Goal: Information Seeking & Learning: Learn about a topic

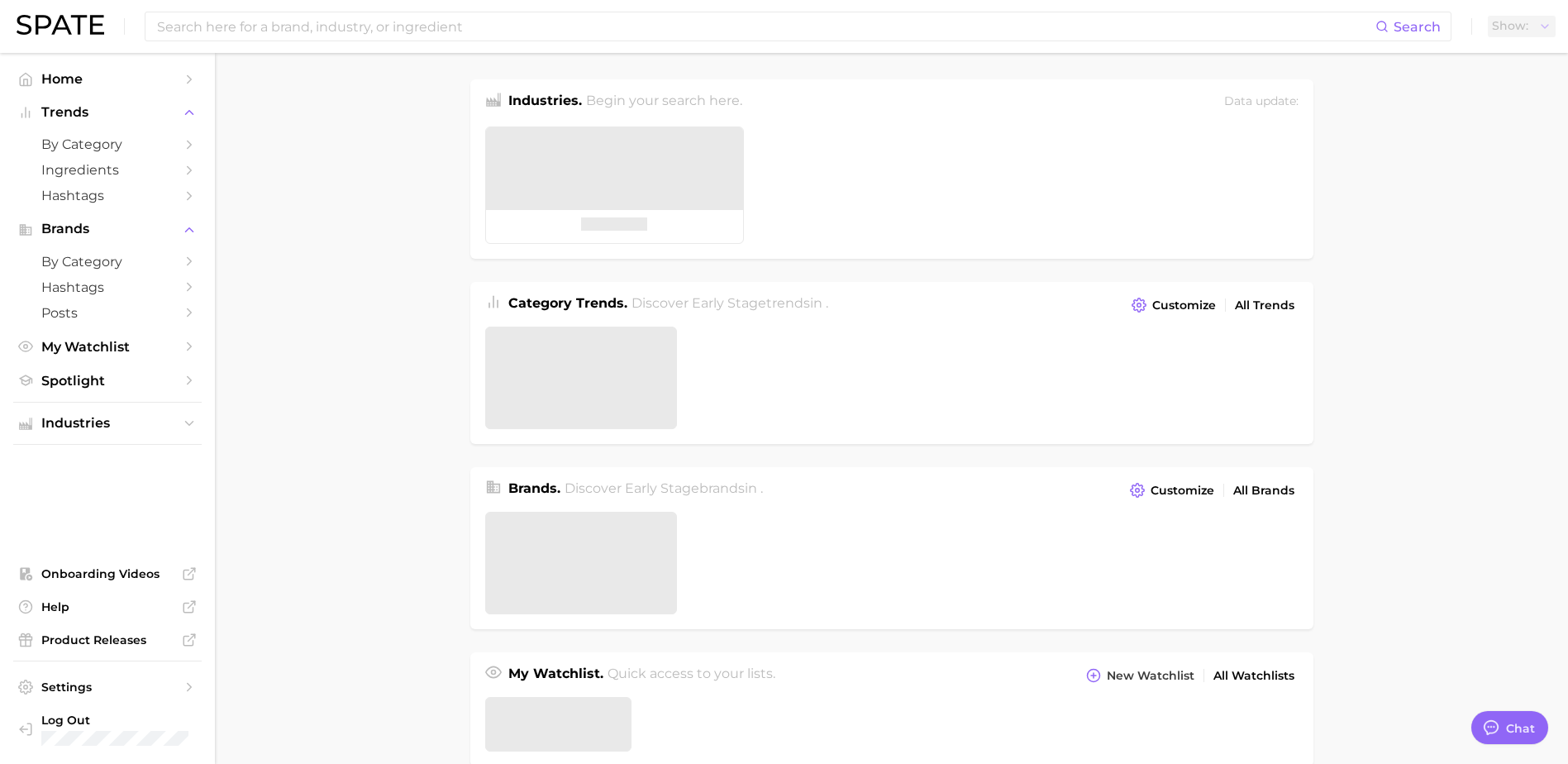
type textarea "x"
click at [215, 22] on input at bounding box center [734, 26] width 1157 height 28
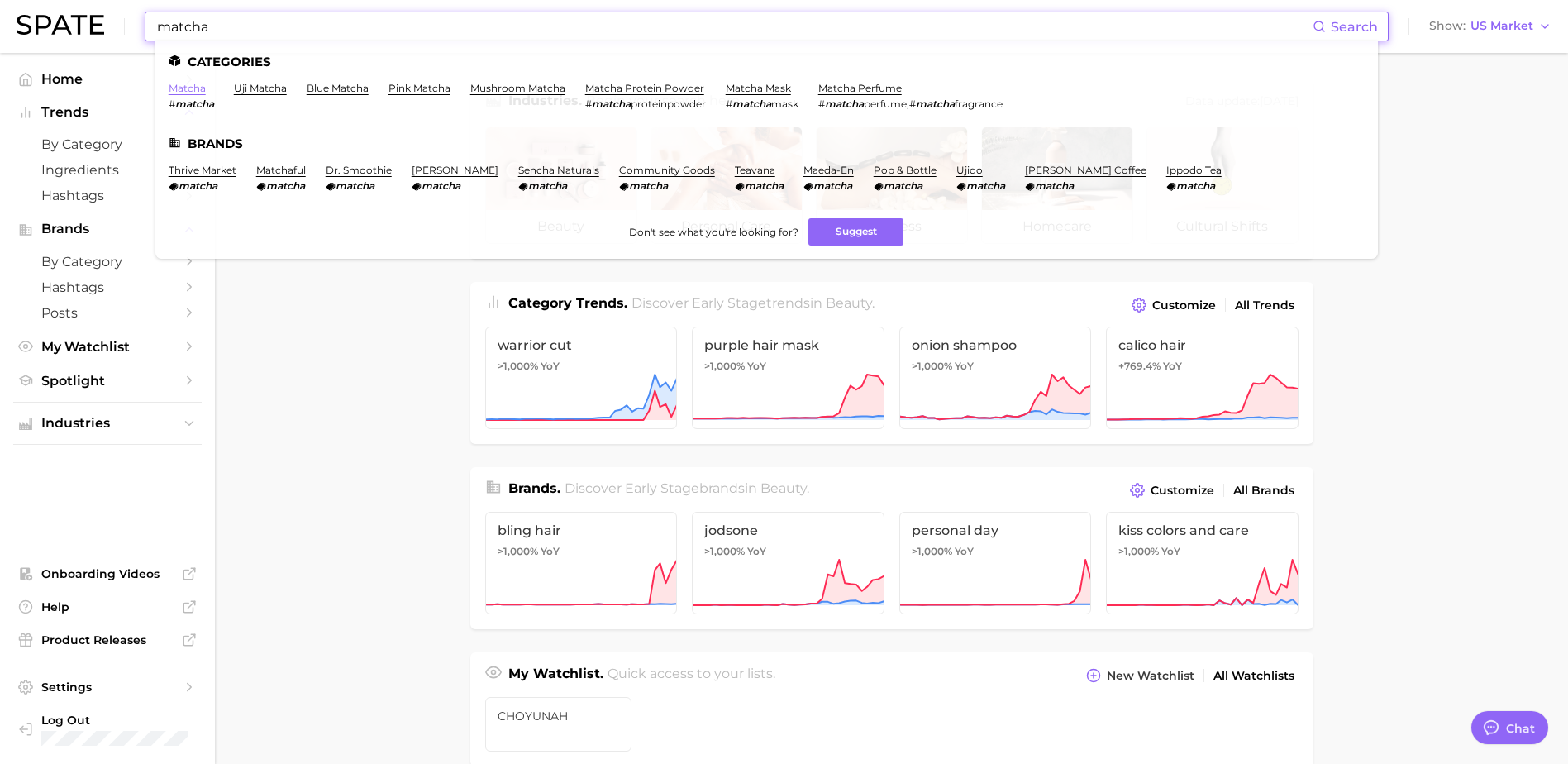
type input "matcha"
click at [191, 86] on link "matcha" at bounding box center [187, 88] width 37 height 13
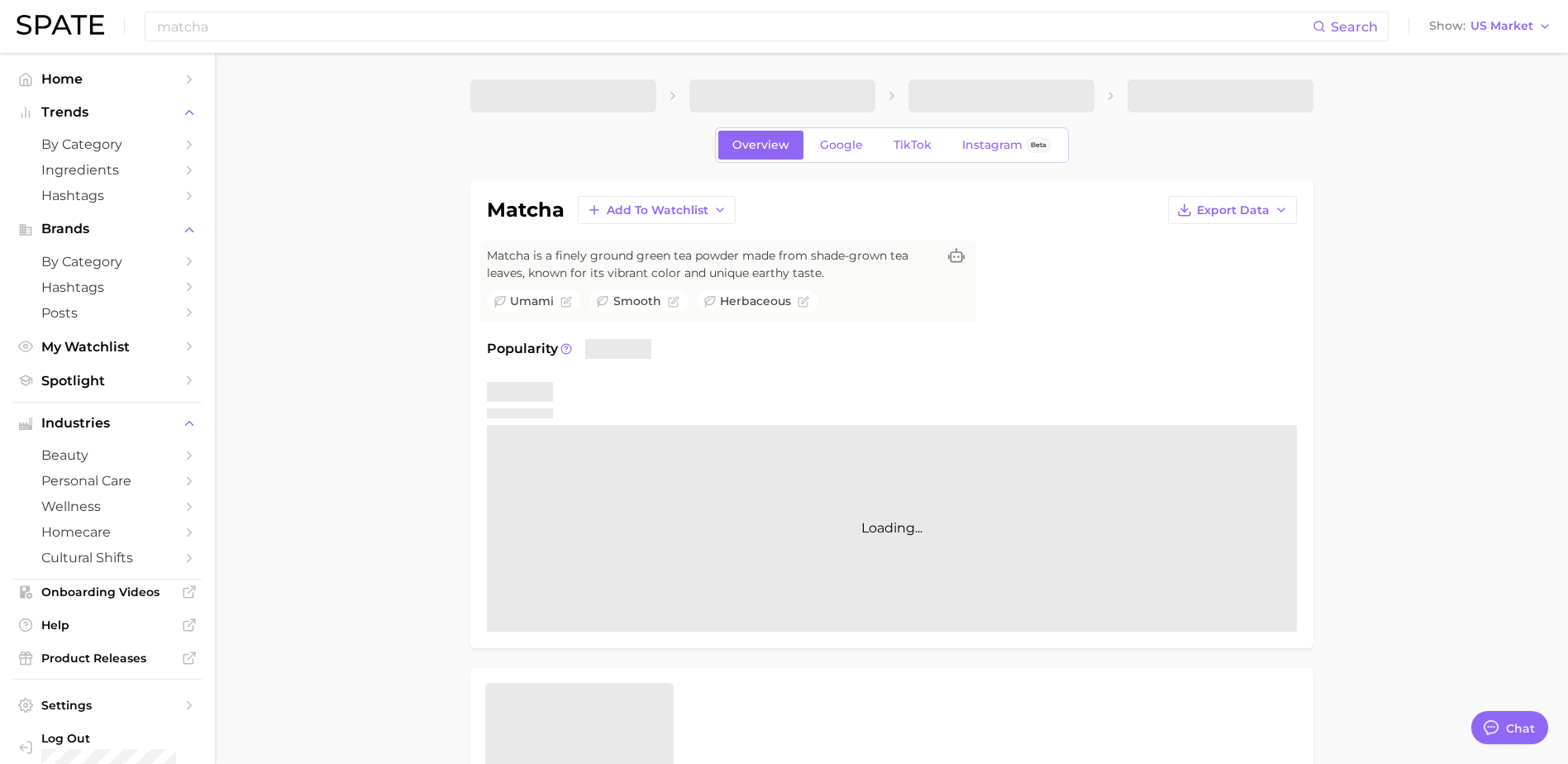
type textarea "x"
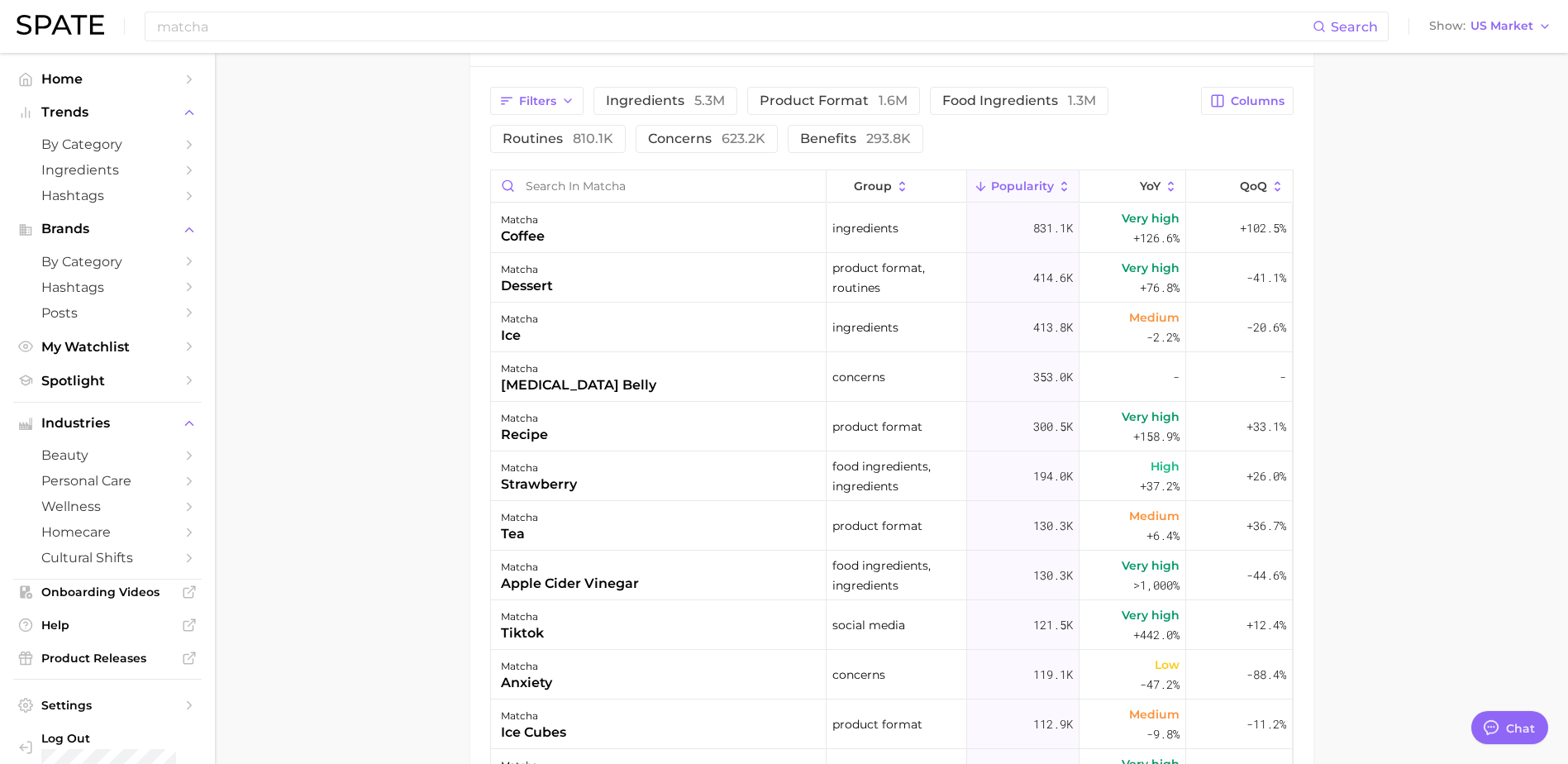
scroll to position [661, 0]
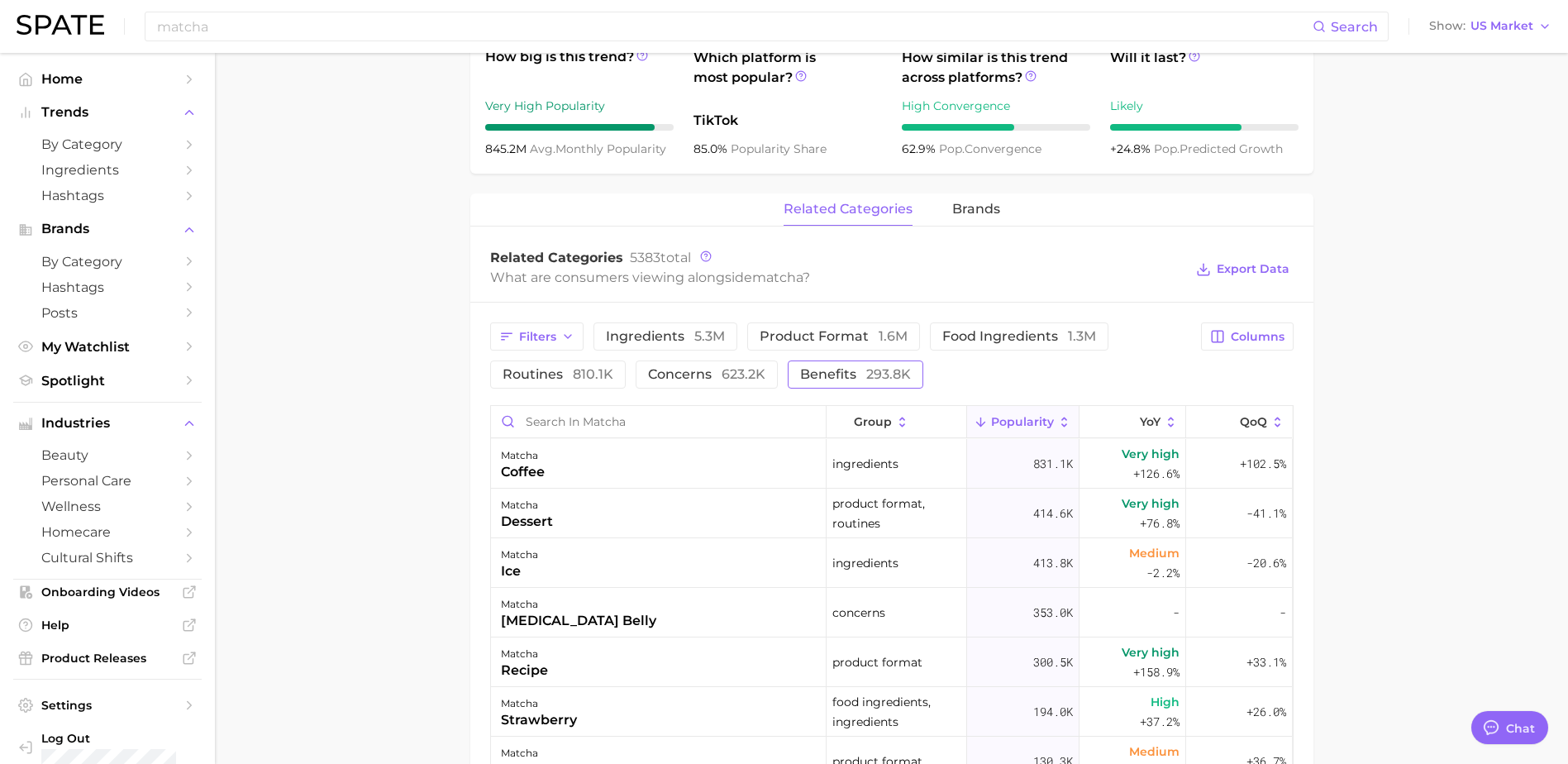
click at [803, 374] on span "benefits 293.8k" at bounding box center [855, 374] width 111 height 14
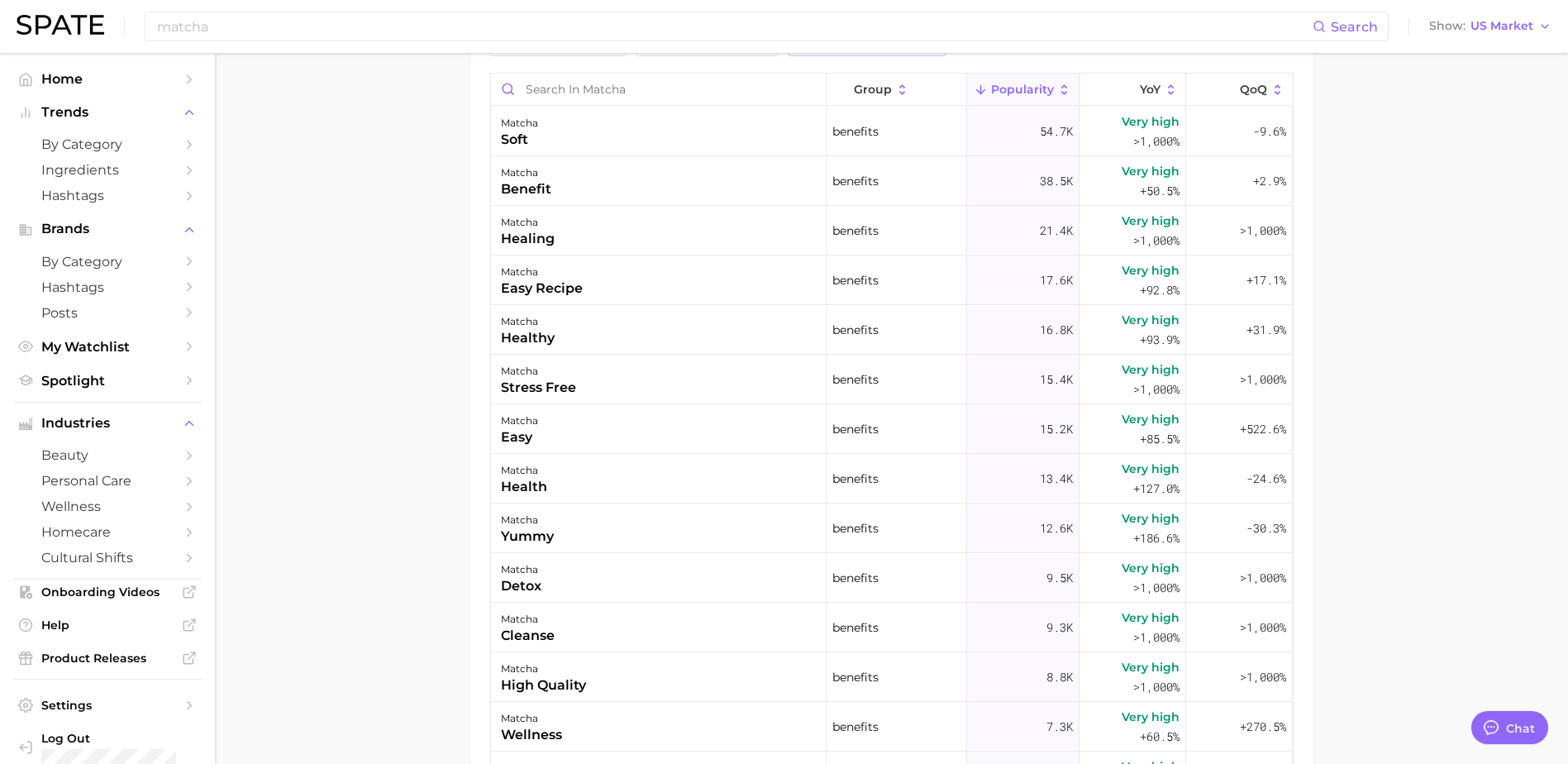
scroll to position [996, 0]
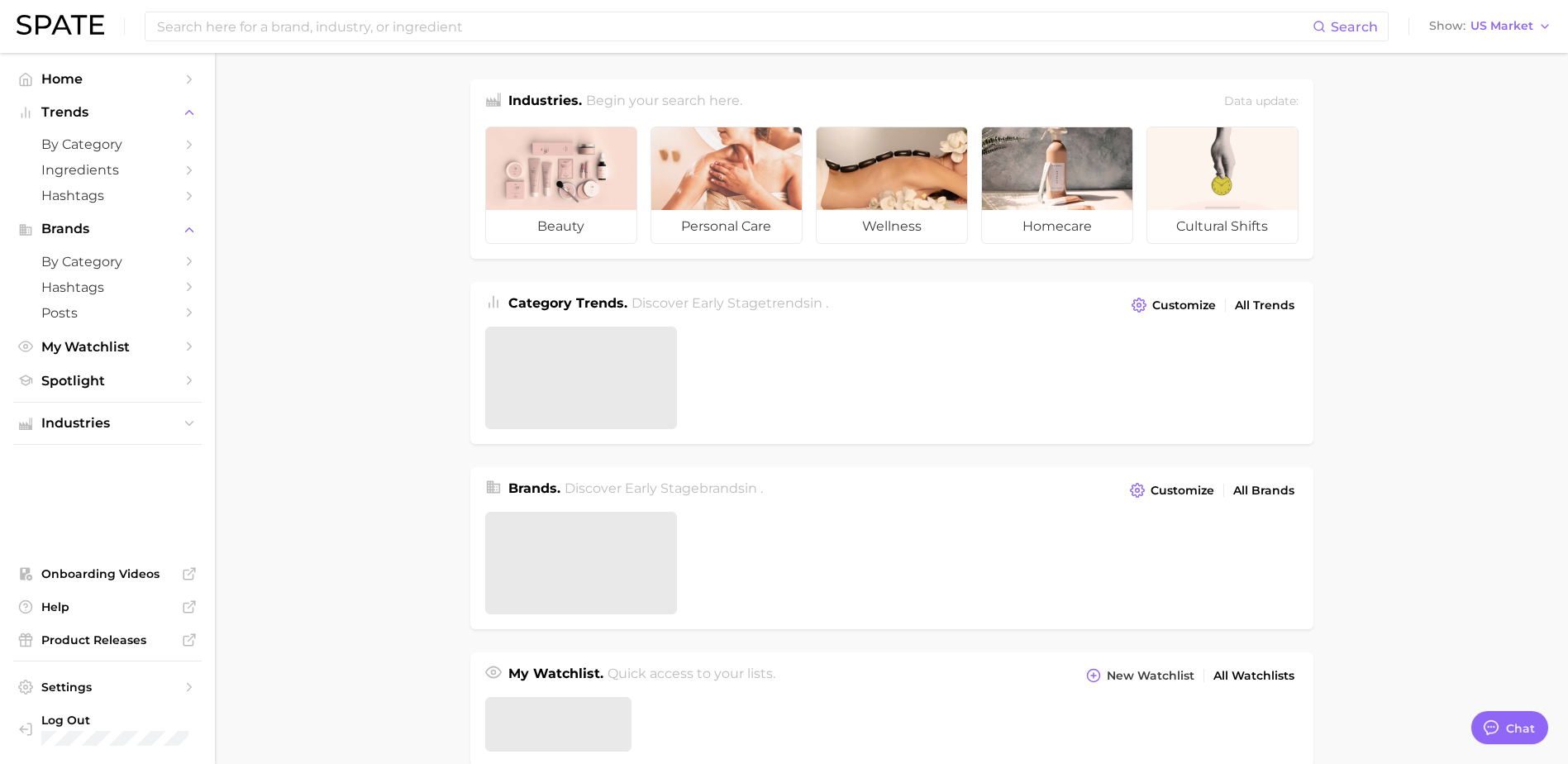
drag, startPoint x: 1459, startPoint y: 235, endPoint x: 1455, endPoint y: 226, distance: 9.8
click at [1459, 235] on main "Industries. Begin your search here. Data update: beauty personal care wellness …" at bounding box center [892, 704] width 1354 height 1301
click at [1486, 29] on span "US Market" at bounding box center [1502, 26] width 63 height 9
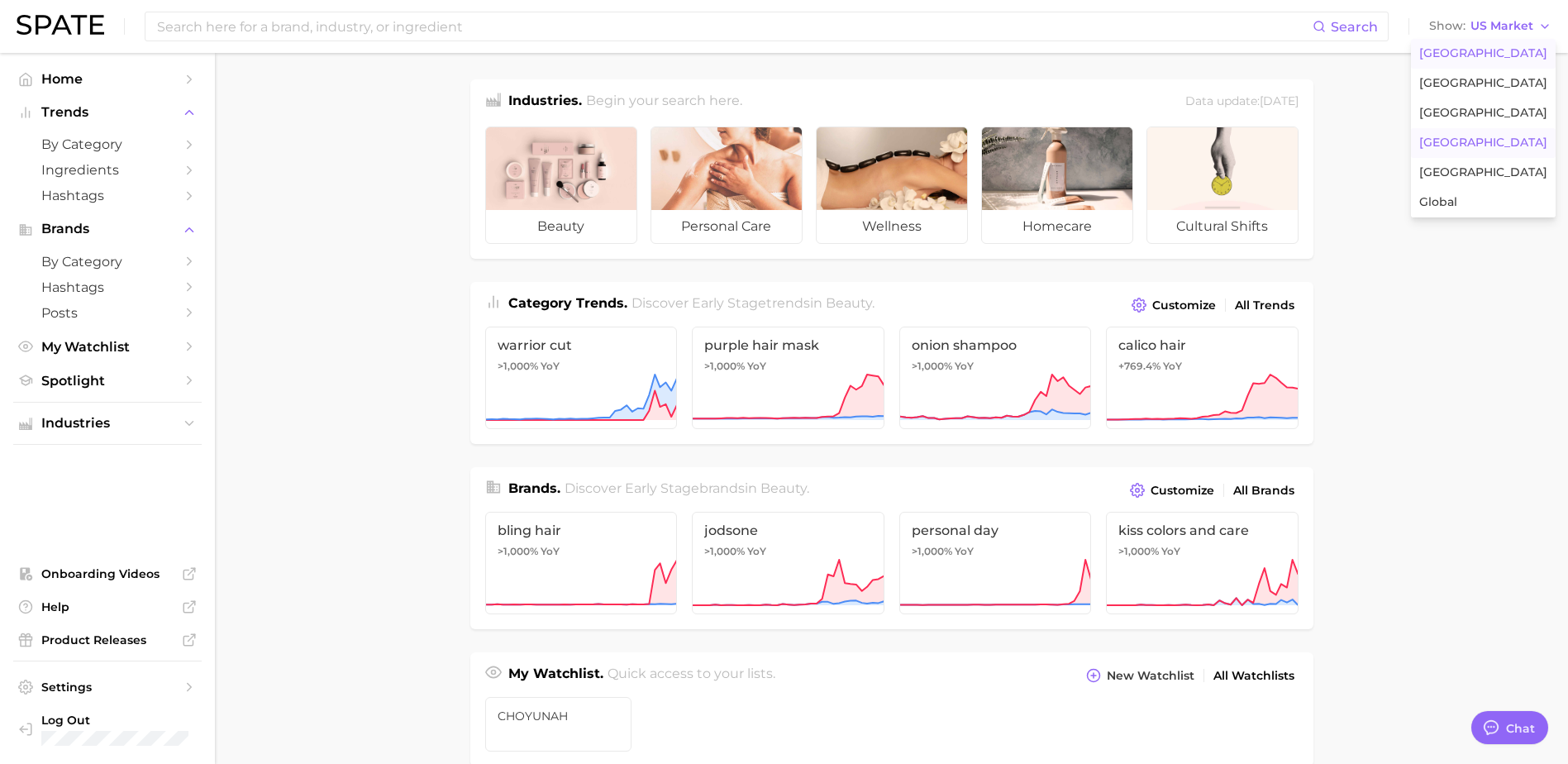
click at [1497, 141] on span "[GEOGRAPHIC_DATA]" at bounding box center [1483, 142] width 128 height 14
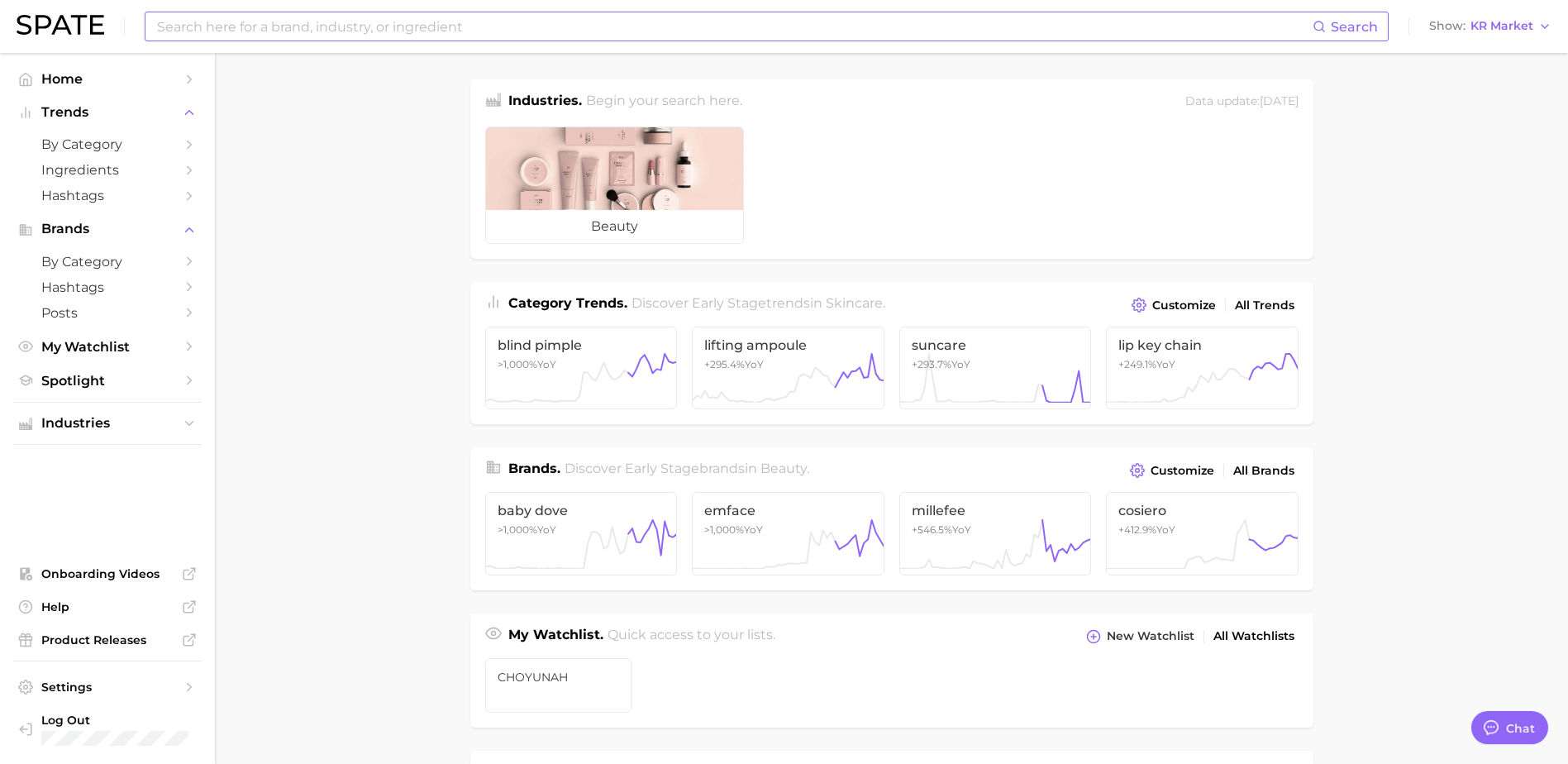
click at [580, 28] on input at bounding box center [734, 26] width 1157 height 28
type input "m"
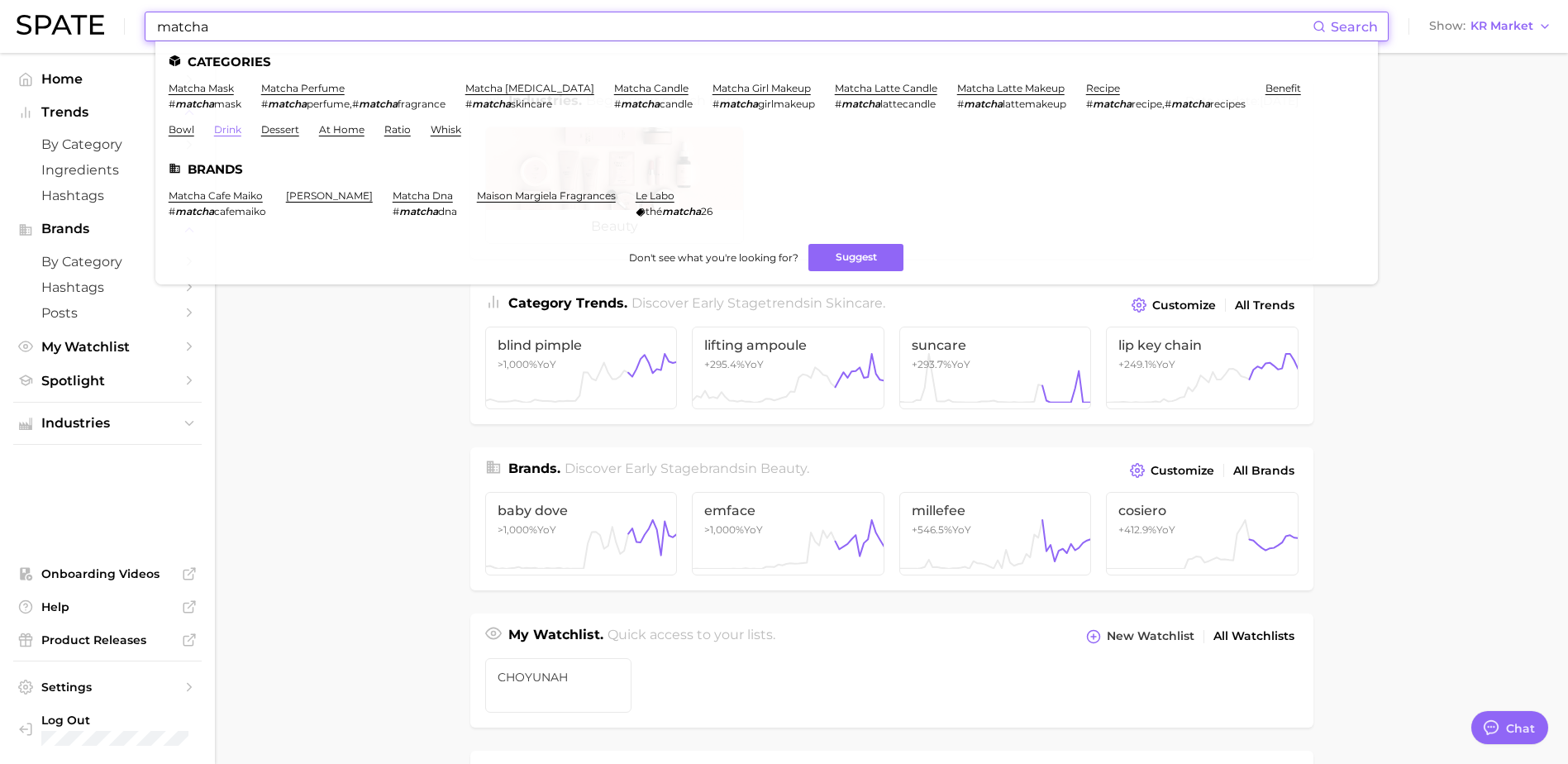
type input "matcha"
click at [214, 132] on link "drink" at bounding box center [228, 130] width 27 height 13
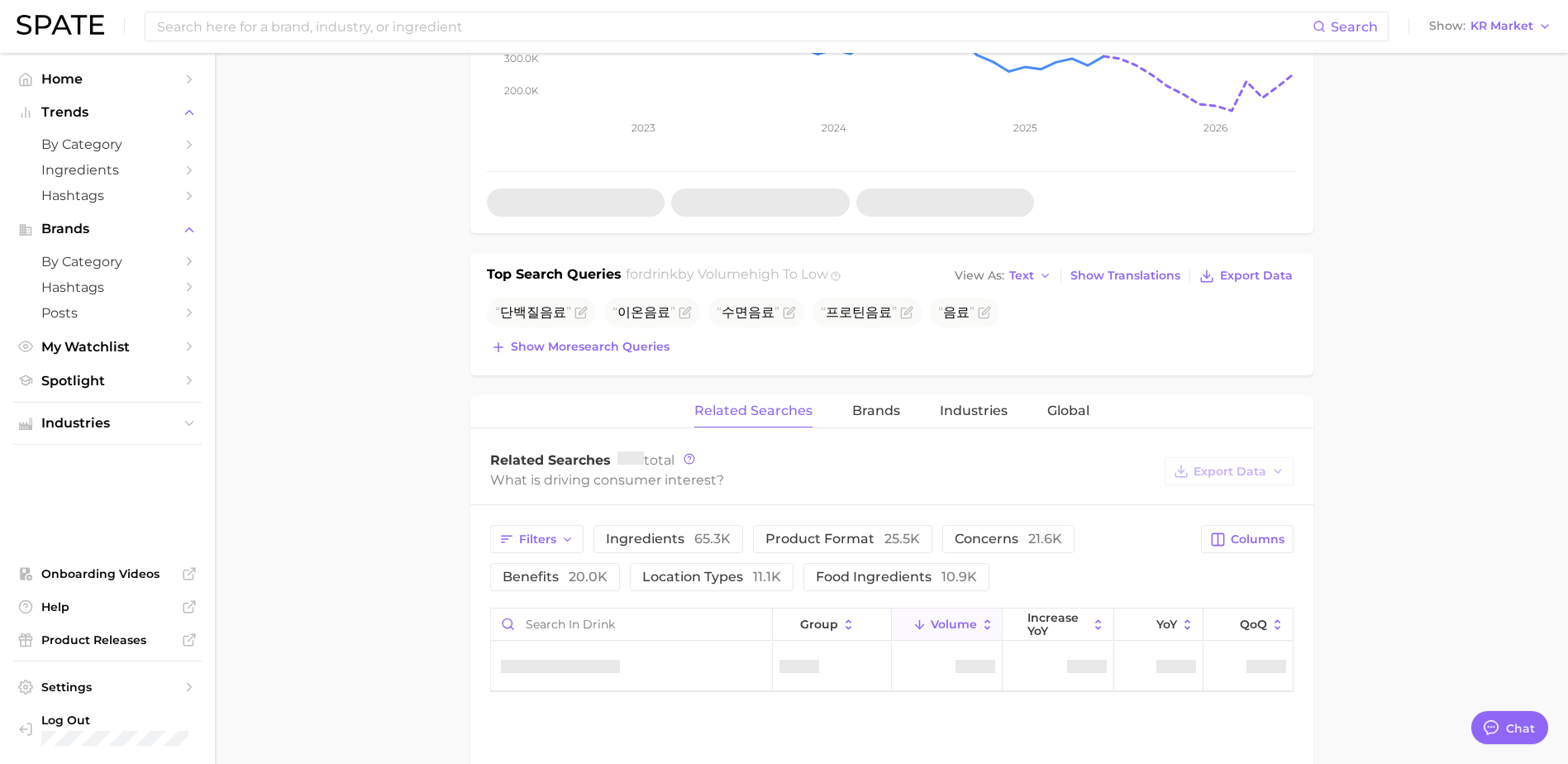
scroll to position [661, 0]
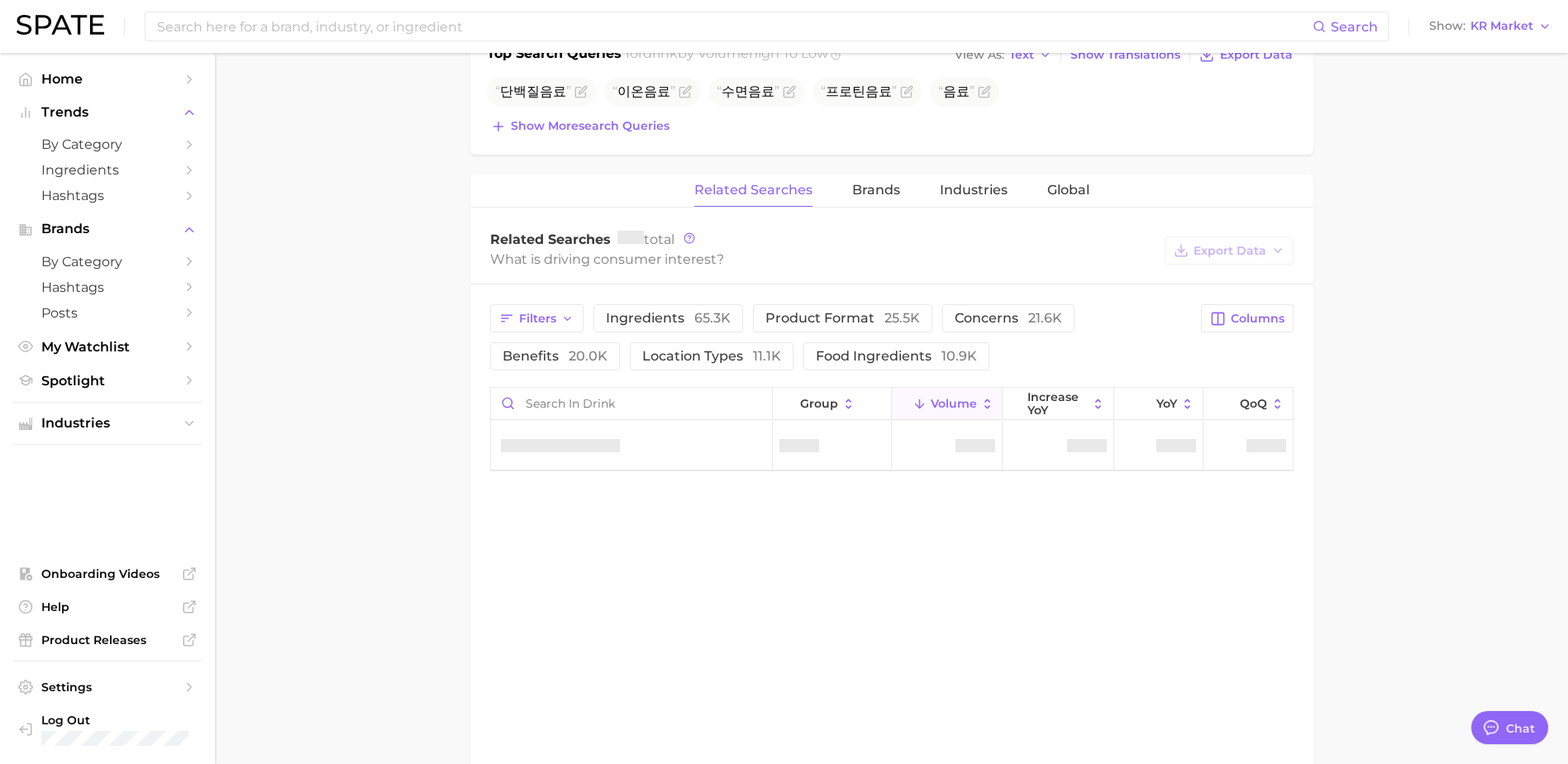
type textarea "x"
click at [1431, 341] on main "drink Google TikTok Instagram Beta drink Add to Watchlist Export Data A drink i…" at bounding box center [892, 153] width 1354 height 1523
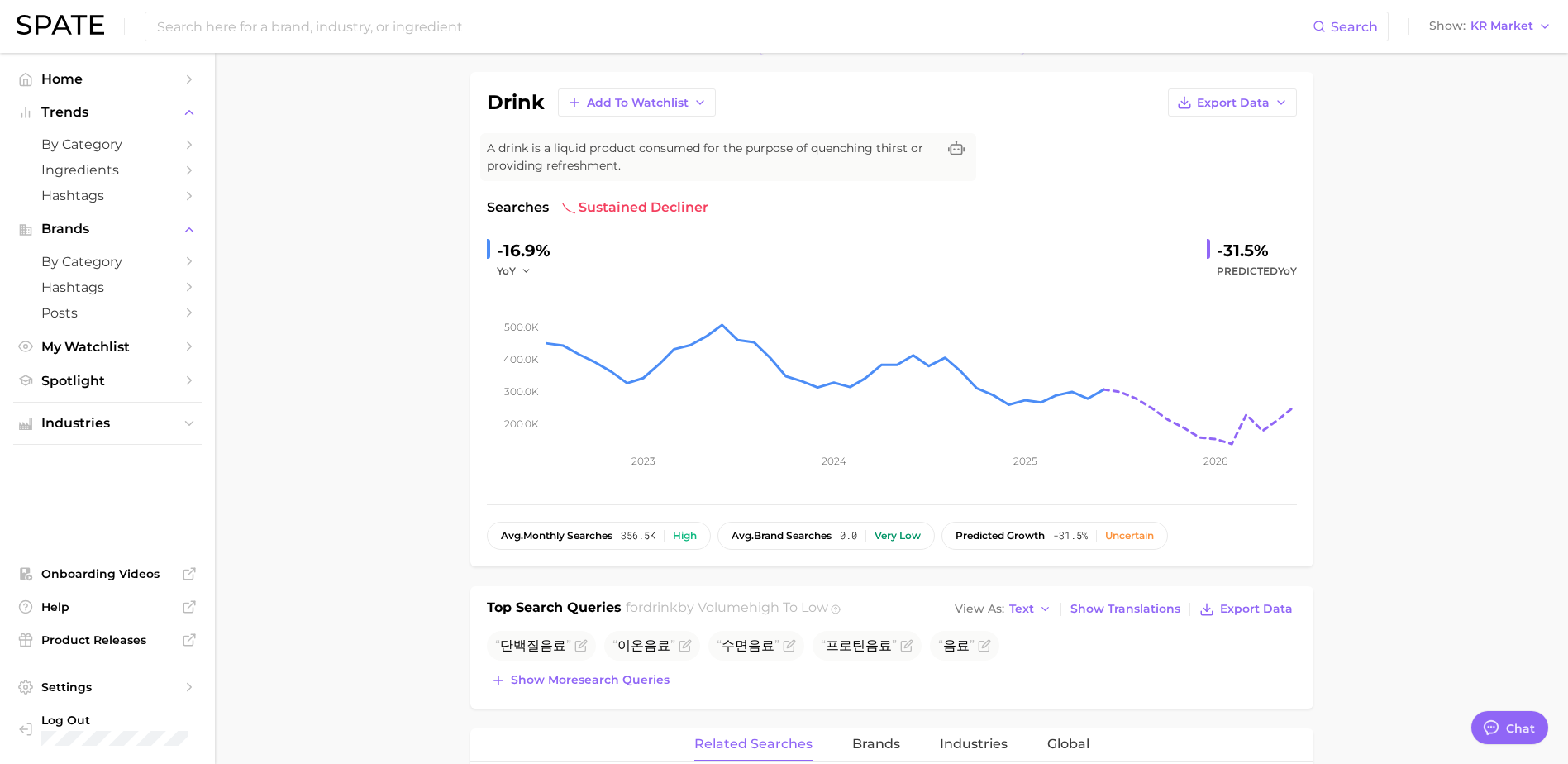
scroll to position [0, 0]
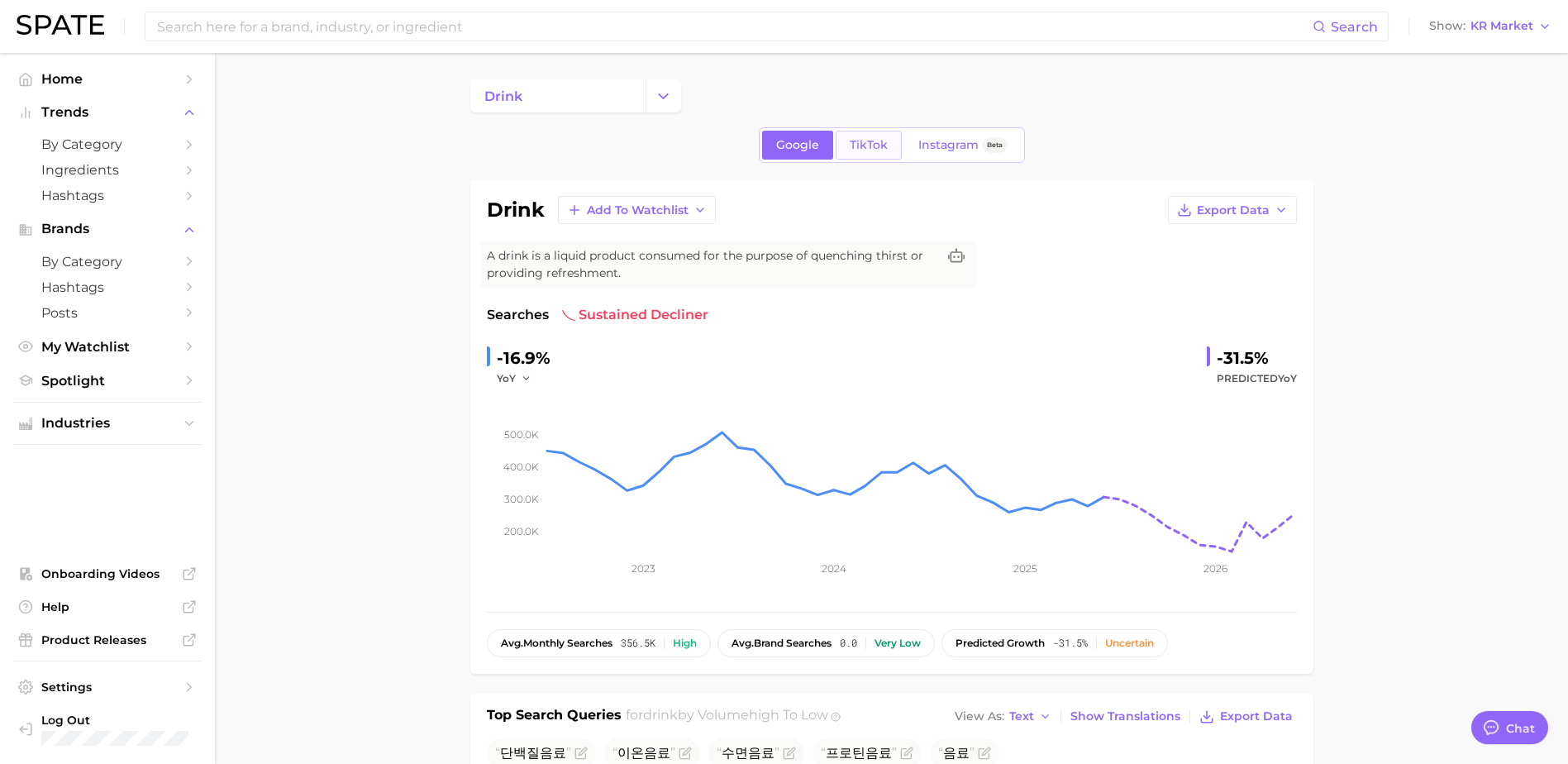
click at [870, 133] on link "TikTok" at bounding box center [868, 145] width 66 height 29
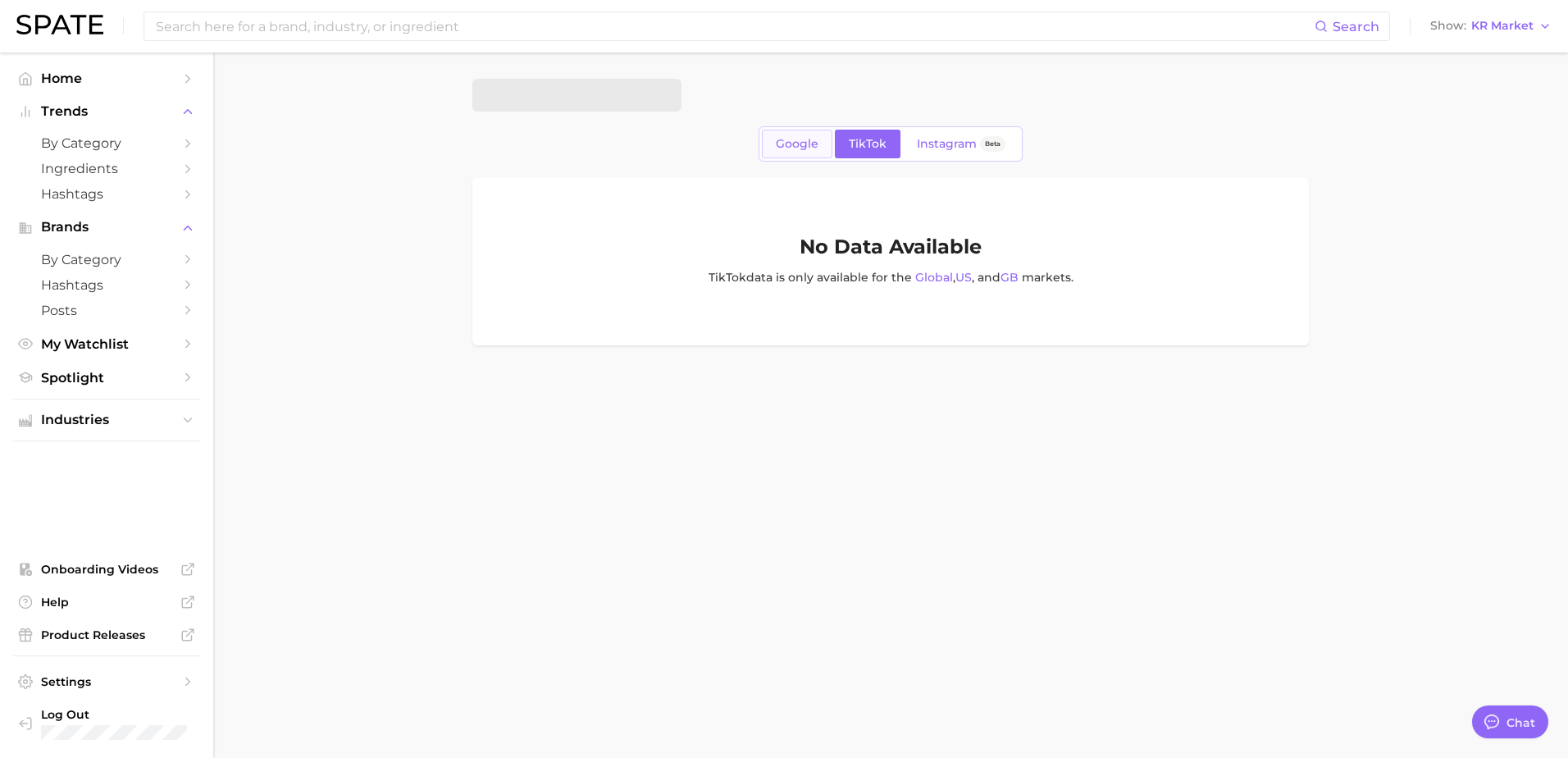
click at [788, 138] on span "Google" at bounding box center [797, 144] width 43 height 14
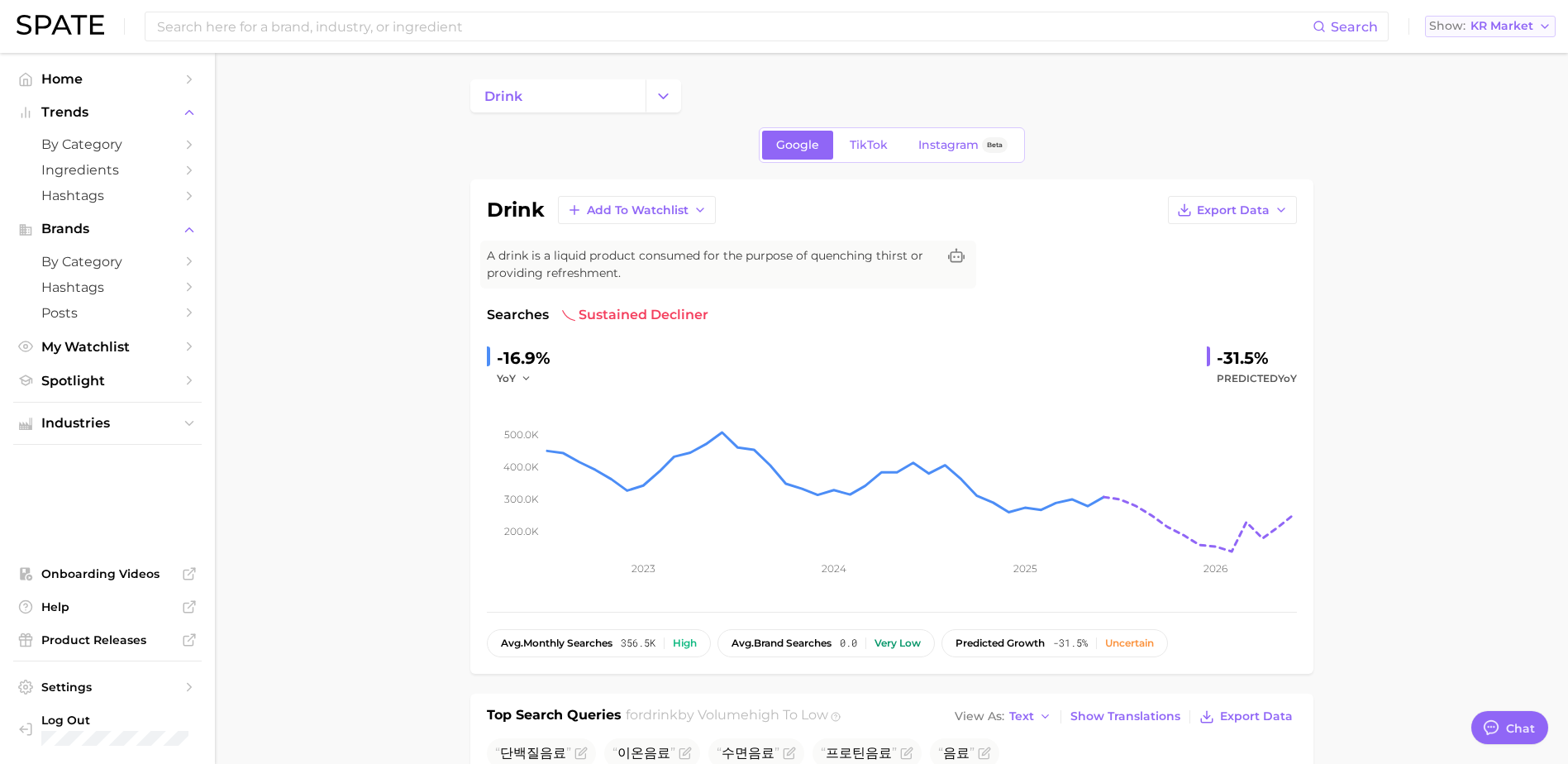
click at [1526, 25] on span "KR Market" at bounding box center [1502, 26] width 63 height 9
click at [1525, 204] on button "Global" at bounding box center [1483, 202] width 145 height 30
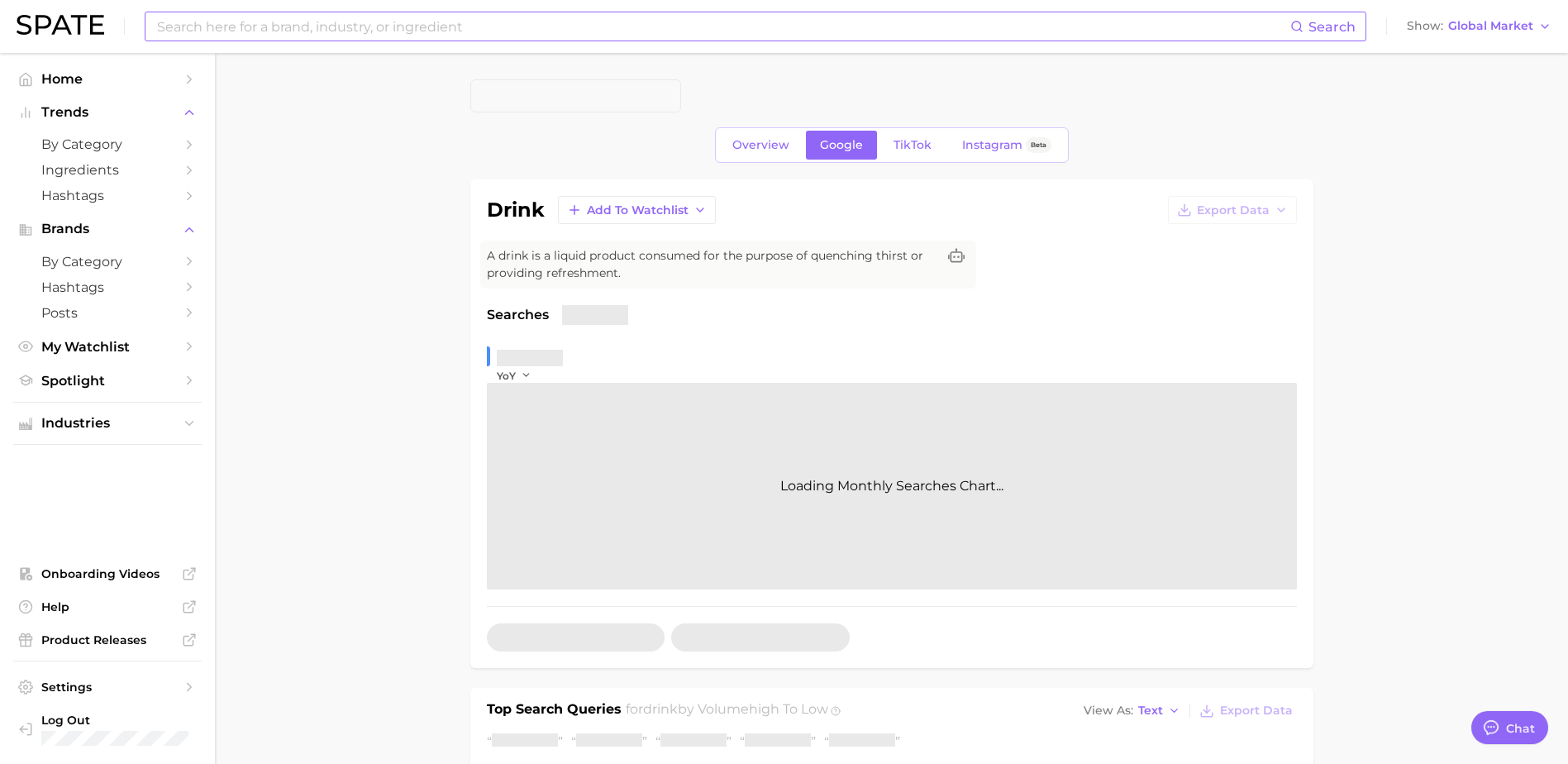
click at [564, 35] on input at bounding box center [723, 26] width 1135 height 28
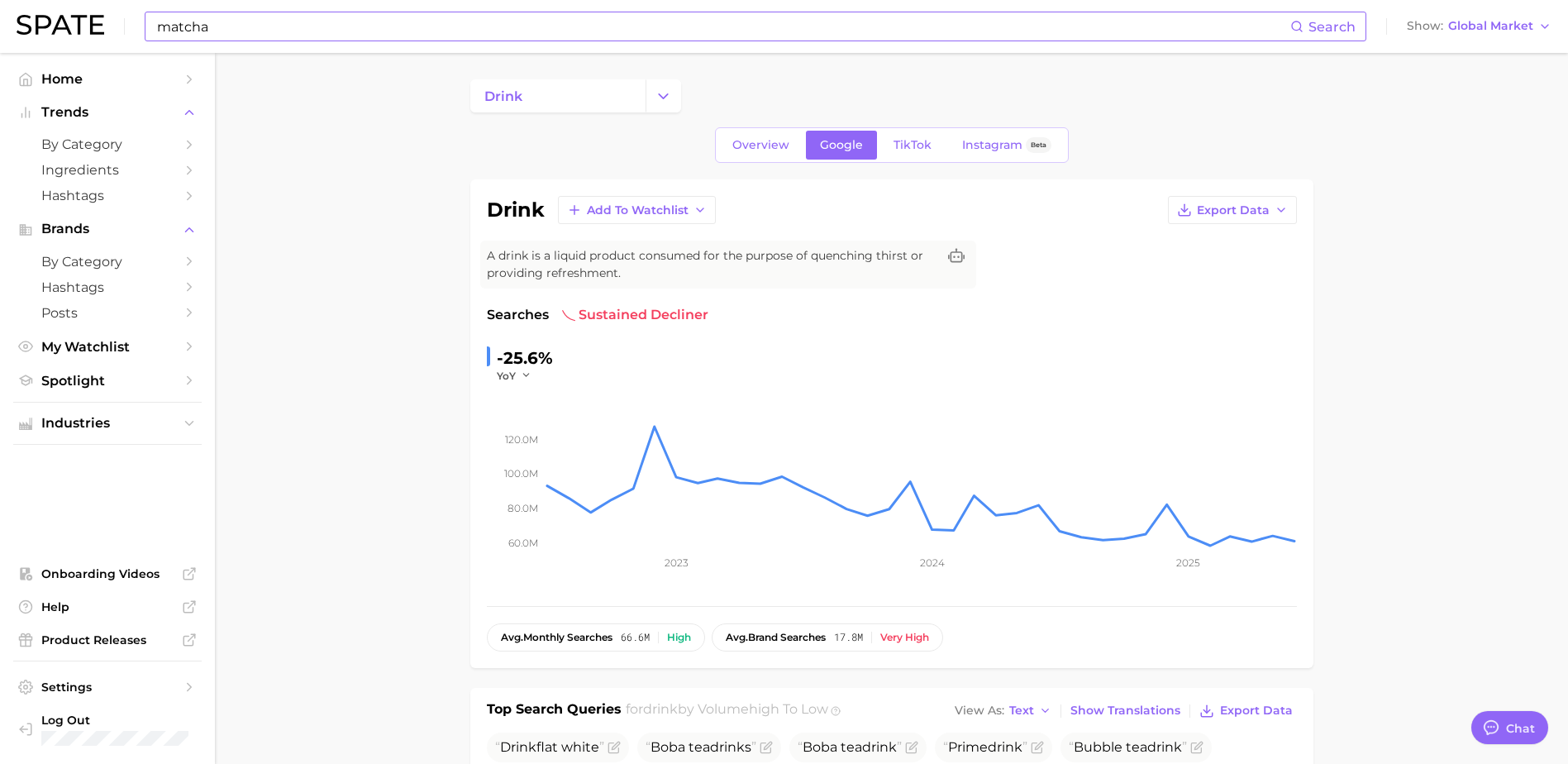
click at [606, 37] on input "matcha" at bounding box center [723, 26] width 1135 height 28
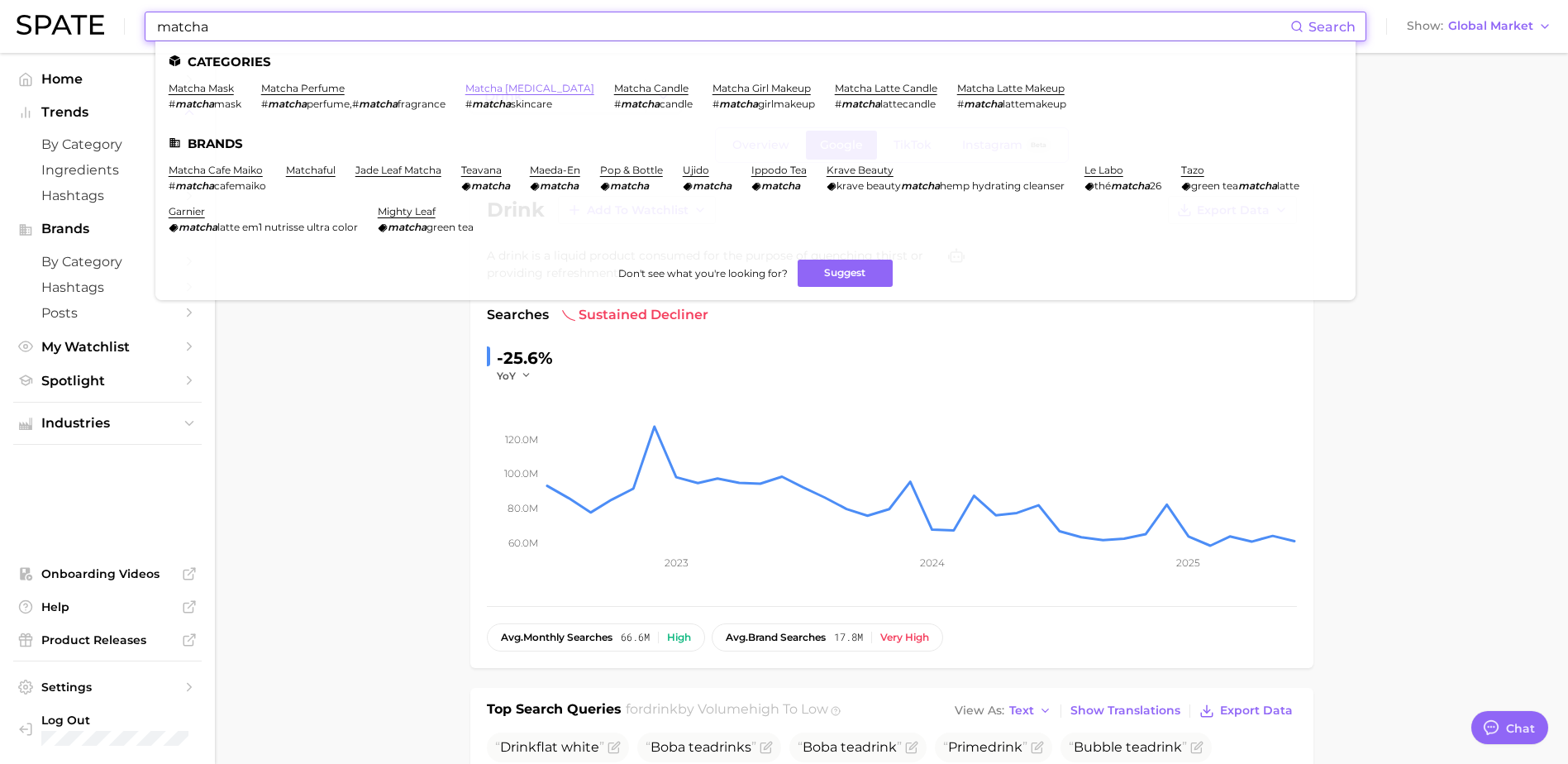
click at [536, 85] on link "matcha [MEDICAL_DATA]" at bounding box center [529, 88] width 129 height 13
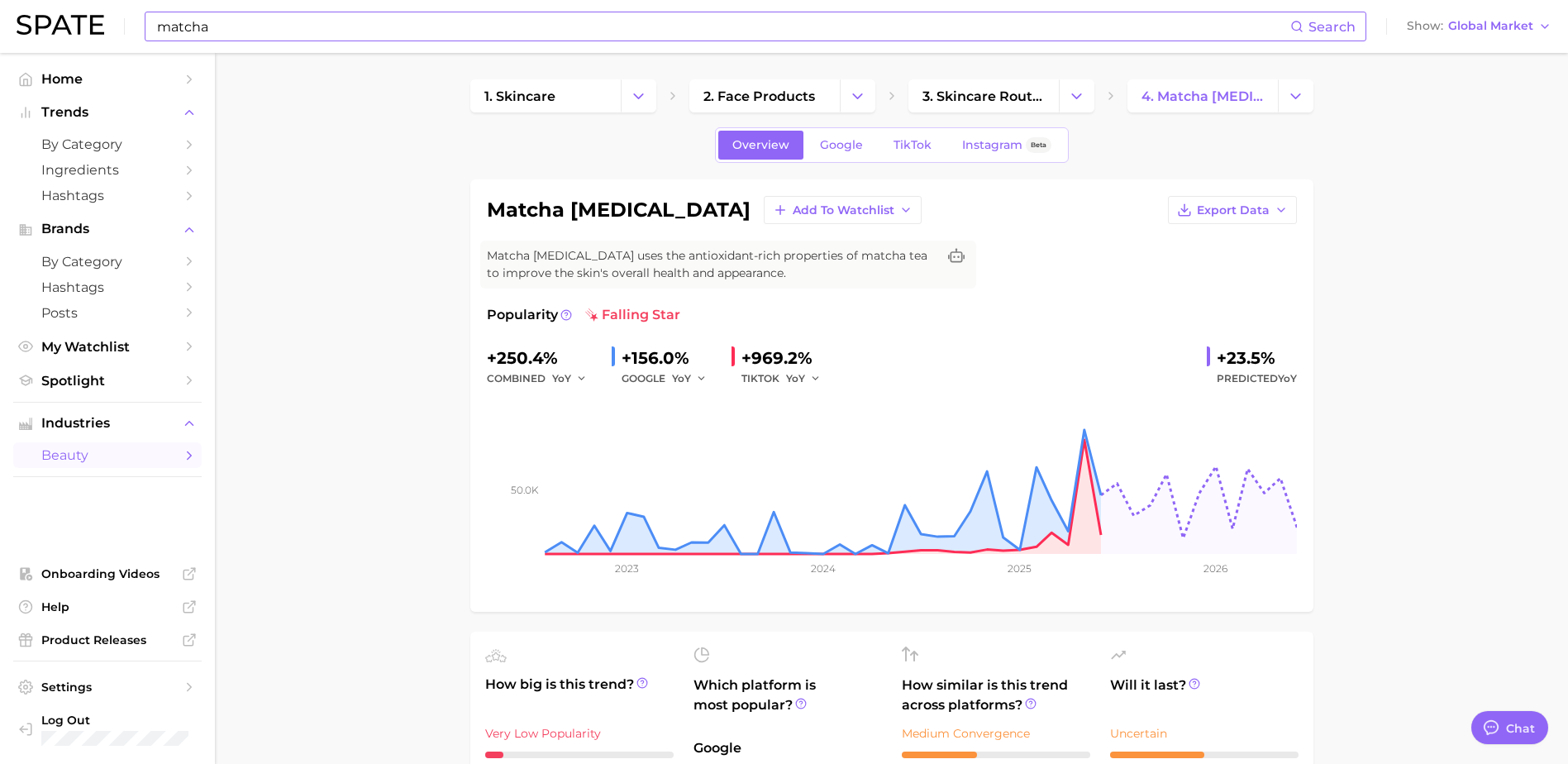
click at [643, 27] on input "matcha" at bounding box center [723, 26] width 1135 height 28
type input "m"
type input "ㅁ"
type input "matcha"
